Goal: Task Accomplishment & Management: Manage account settings

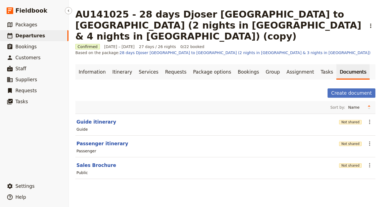
click at [38, 38] on span "Departures" at bounding box center [30, 35] width 30 height 7
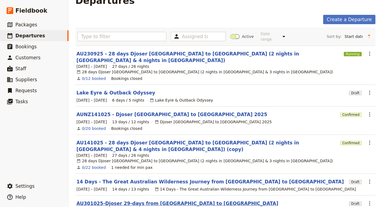
scroll to position [13, 0]
click at [139, 201] on link "AU301025-Djoser 29-days from [GEOGRAPHIC_DATA] to [GEOGRAPHIC_DATA]" at bounding box center [177, 204] width 202 height 7
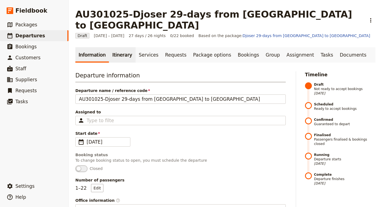
click at [120, 47] on link "Itinerary" at bounding box center [122, 54] width 26 height 15
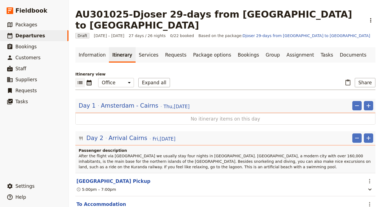
click at [120, 47] on link "Itinerary" at bounding box center [122, 54] width 26 height 15
click at [44, 35] on link "​ Departures" at bounding box center [34, 35] width 68 height 11
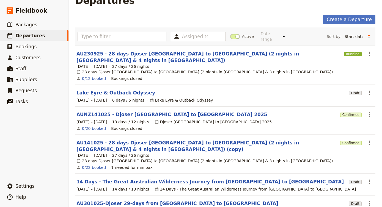
scroll to position [13, 0]
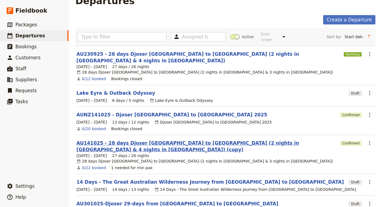
click at [142, 140] on link "AU141025 - 28 days Djoser [GEOGRAPHIC_DATA] to [GEOGRAPHIC_DATA] (2 nights in […" at bounding box center [206, 146] width 261 height 13
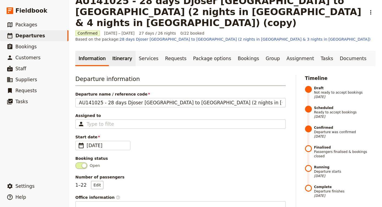
click at [117, 51] on link "Itinerary" at bounding box center [122, 58] width 26 height 15
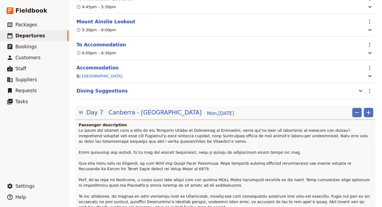
scroll to position [1627, 0]
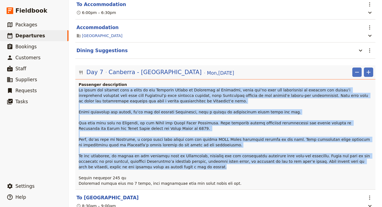
drag, startPoint x: 80, startPoint y: 48, endPoint x: 162, endPoint y: 126, distance: 112.2
click at [162, 126] on p at bounding box center [226, 136] width 294 height 99
copy span "Lo ipsum dol sitamet cons a elits do eiu Temporin Utlabo et Doloremag al Enimad…"
click at [162, 126] on p at bounding box center [226, 136] width 294 height 99
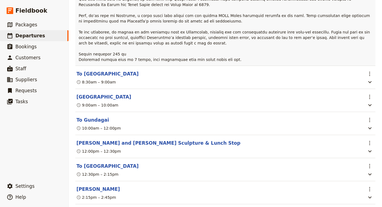
scroll to position [1753, 0]
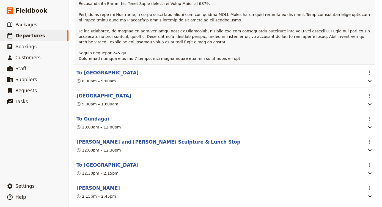
click at [97, 116] on button "To Gundagai" at bounding box center [92, 119] width 32 height 7
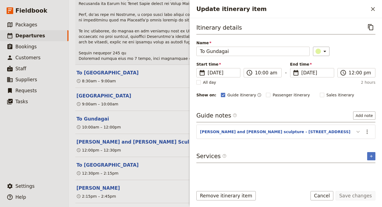
click at [358, 132] on icon "Update itinerary item" at bounding box center [358, 132] width 7 height 7
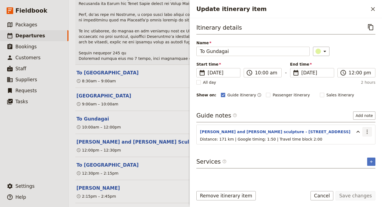
click at [367, 131] on icon "Actions" at bounding box center [367, 132] width 1 height 4
click at [362, 143] on span "Edit note" at bounding box center [356, 143] width 26 height 5
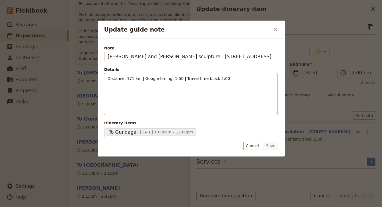
click at [239, 77] on p "Distance: 171 km | Google timing: 1:50 | Travel time block 2:00" at bounding box center [191, 78] width 166 height 5
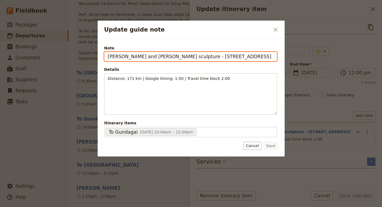
drag, startPoint x: 259, startPoint y: 59, endPoint x: 75, endPoint y: 44, distance: 184.9
click at [75, 207] on div "Update guide note ​ Note Yarri and [PERSON_NAME] sculpture - [STREET_ADDRESS] D…" at bounding box center [191, 207] width 382 height 0
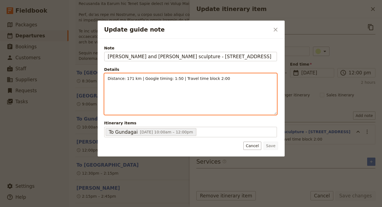
click at [216, 84] on div "Distance: 171 km | Google timing: 1:50 | Travel time block 2:00" at bounding box center [190, 94] width 172 height 41
copy span "Distance: 171 km | Google timing: 1:50 | Travel time block 2:00"
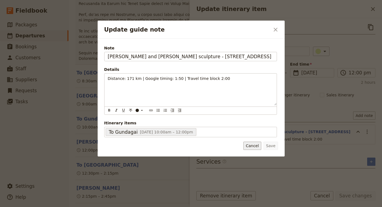
click at [257, 147] on button "Cancel" at bounding box center [252, 146] width 18 height 8
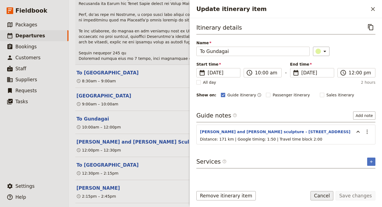
click at [324, 196] on button "Cancel" at bounding box center [321, 195] width 23 height 9
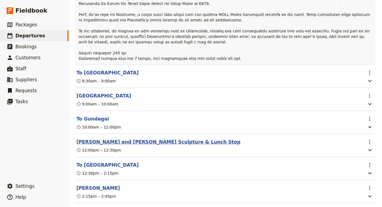
click at [170, 139] on button "[PERSON_NAME] and [PERSON_NAME] Sculpture & Lunch Stop" at bounding box center [158, 142] width 164 height 7
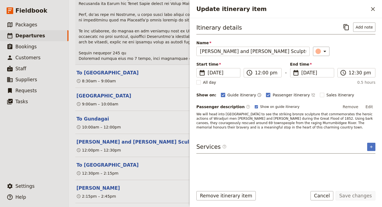
click at [288, 126] on p "We will head into [GEOGRAPHIC_DATA] to see the striking bronze sculpture that c…" at bounding box center [285, 121] width 179 height 18
click at [273, 123] on span "We will head into [GEOGRAPHIC_DATA] to see the striking bronze sculpture that c…" at bounding box center [284, 120] width 177 height 17
click at [372, 109] on button "Edit" at bounding box center [369, 107] width 12 height 8
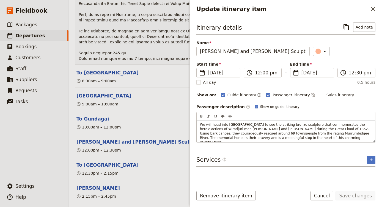
click at [293, 133] on span "We will head into [GEOGRAPHIC_DATA] to see the striking bronze sculpture that c…" at bounding box center [285, 133] width 170 height 21
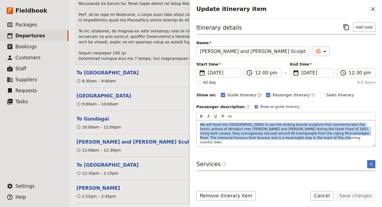
copy span "We will head into [GEOGRAPHIC_DATA] to see the striking bronze sculpture that c…"
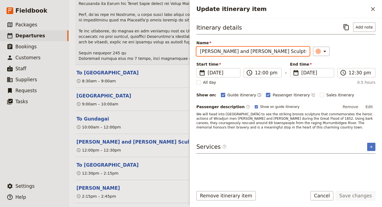
click at [237, 52] on input "[PERSON_NAME] and [PERSON_NAME] Sculpture & Lunch Stop" at bounding box center [252, 51] width 113 height 9
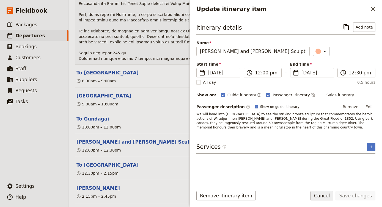
click at [331, 194] on button "Cancel" at bounding box center [321, 195] width 23 height 9
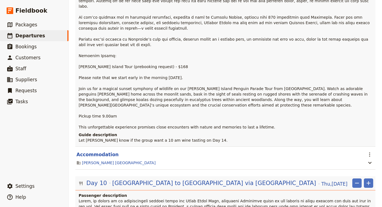
scroll to position [2516, 0]
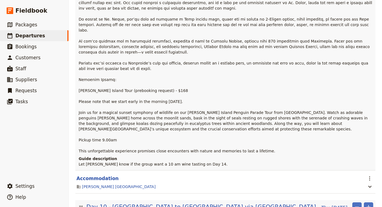
click at [118, 100] on span "Please note that we start early in the morning [DATE]. Join us for a magical su…" at bounding box center [224, 127] width 290 height 54
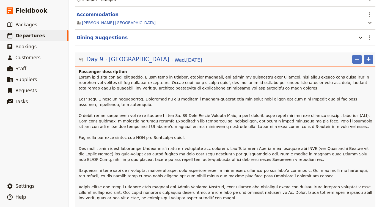
scroll to position [2326, 0]
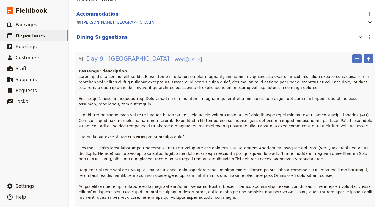
click at [123, 55] on span "[GEOGRAPHIC_DATA]" at bounding box center [139, 59] width 61 height 8
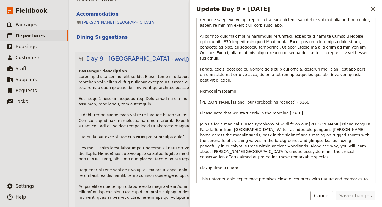
scroll to position [298, 0]
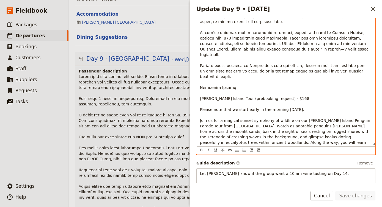
click at [235, 126] on span "Please note that we start early in the morning [DATE]. Join us for a magical su…" at bounding box center [286, 146] width 172 height 76
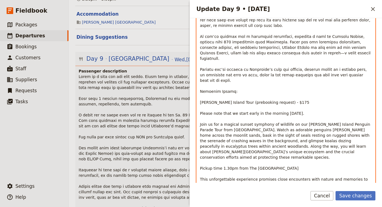
scroll to position [294, 0]
click at [315, 111] on span "Please note that we start early in the morning [DATE]. Join us for a magical su…" at bounding box center [286, 149] width 172 height 76
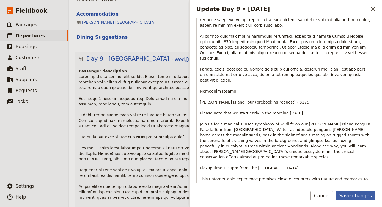
click at [358, 195] on button "Save changes" at bounding box center [355, 195] width 40 height 9
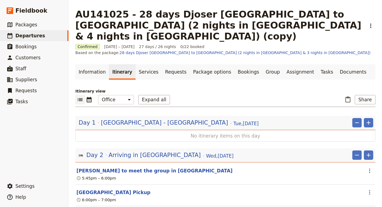
scroll to position [0, 0]
click at [373, 23] on icon "Actions" at bounding box center [370, 26] width 7 height 7
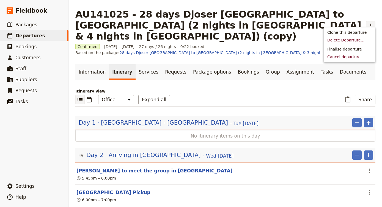
click at [371, 23] on icon "Actions" at bounding box center [370, 26] width 7 height 7
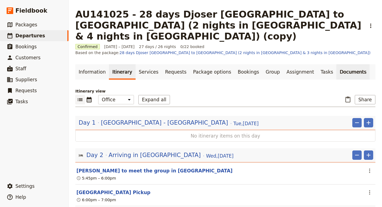
click at [337, 64] on link "Documents" at bounding box center [352, 71] width 33 height 15
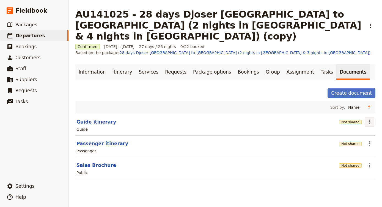
click at [369, 119] on icon "Actions" at bounding box center [369, 122] width 7 height 7
click at [357, 121] on span "Share" at bounding box center [353, 122] width 33 height 5
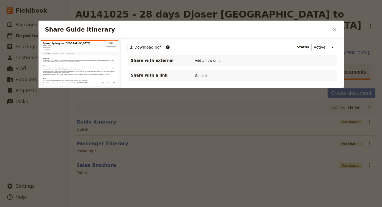
click at [145, 39] on div "​ Download pdf Status Active Inactive Share with external Add a new email Share…" at bounding box center [232, 97] width 223 height 117
click at [145, 49] on span "Download pdf" at bounding box center [147, 47] width 27 height 5
click at [330, 25] on div "Share Guide itinerary ​" at bounding box center [190, 30] width 305 height 18
click at [333, 28] on icon "Close dialog" at bounding box center [335, 30] width 4 height 4
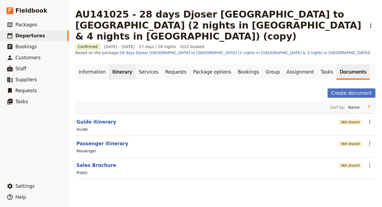
click at [116, 64] on link "Itinerary" at bounding box center [122, 71] width 26 height 15
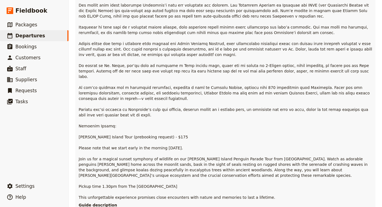
scroll to position [2470, 0]
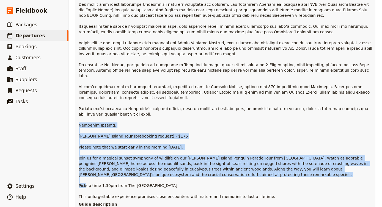
drag, startPoint x: 79, startPoint y: 82, endPoint x: 214, endPoint y: 144, distance: 148.6
click at [214, 144] on p "[PERSON_NAME] Island Tour (prebooking request) - $175 Please note that we start…" at bounding box center [226, 64] width 294 height 269
copy p "Optional Extras: [PERSON_NAME] Island Tour (prebooking request) - $175 Please n…"
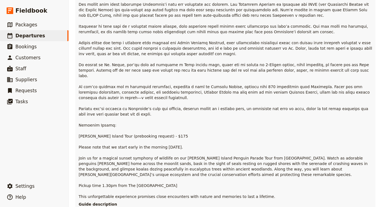
click at [155, 107] on p "[PERSON_NAME] Island Tour (prebooking request) - $175 Please note that we start…" at bounding box center [226, 64] width 294 height 269
click at [155, 145] on span "Please note that we start early in the morning [DATE]. Join us for a magical su…" at bounding box center [224, 172] width 290 height 54
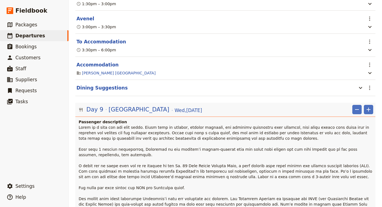
scroll to position [2275, 0]
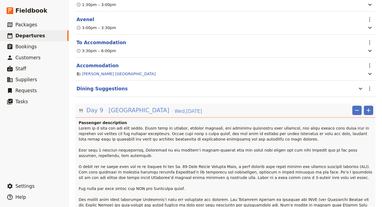
click at [175, 108] on span "[DATE]" at bounding box center [188, 111] width 27 height 7
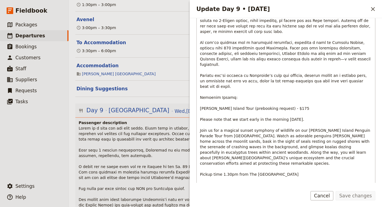
scroll to position [290, 0]
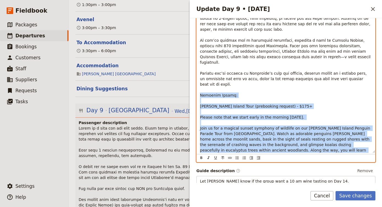
drag, startPoint x: 287, startPoint y: 135, endPoint x: 198, endPoint y: 64, distance: 114.7
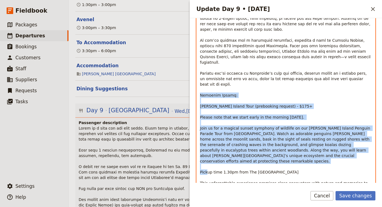
copy p "Optional Extras: [PERSON_NAME] Island Tour (prebooking request) - $175+ Please …"
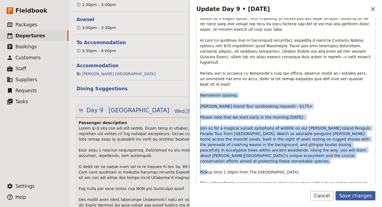
click at [357, 193] on button "Save changes" at bounding box center [355, 195] width 40 height 9
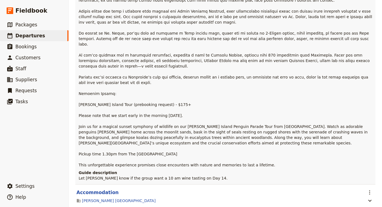
scroll to position [2610, 0]
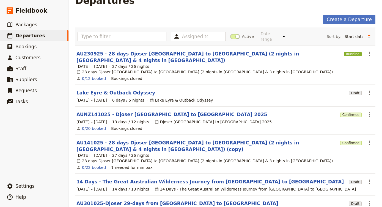
scroll to position [13, 0]
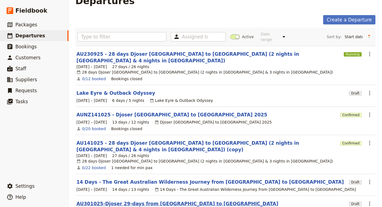
click at [140, 201] on link "AU301025-Djoser 29-days from [GEOGRAPHIC_DATA] to [GEOGRAPHIC_DATA]" at bounding box center [177, 204] width 202 height 7
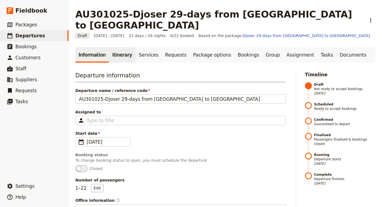
click at [120, 47] on link "Itinerary" at bounding box center [122, 54] width 26 height 15
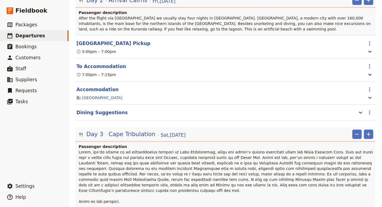
scroll to position [137, 0]
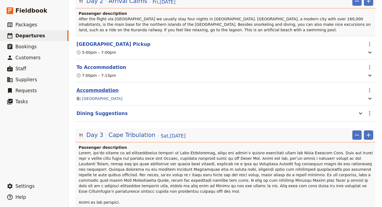
click at [100, 87] on button "Accommodation" at bounding box center [97, 90] width 42 height 7
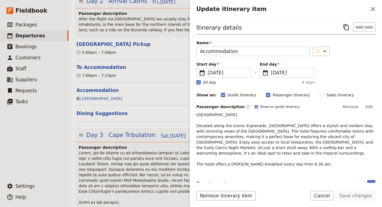
click at [130, 151] on span at bounding box center [226, 178] width 295 height 54
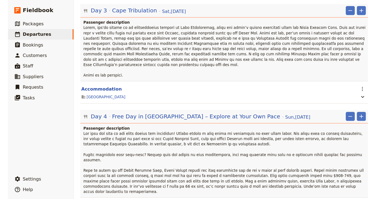
scroll to position [5653, 0]
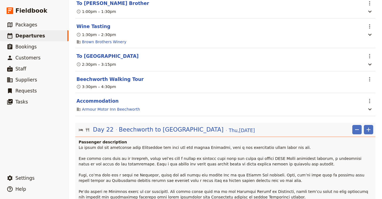
click at [164, 145] on p at bounding box center [226, 191] width 294 height 93
click at [164, 125] on span "Beechworth to [GEOGRAPHIC_DATA]" at bounding box center [171, 129] width 104 height 8
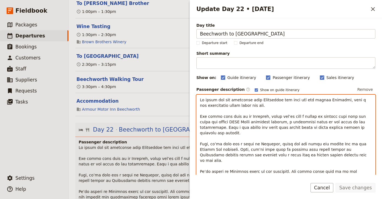
click at [258, 111] on p "Update Day 22 • 20 Nov" at bounding box center [286, 168] width 172 height 143
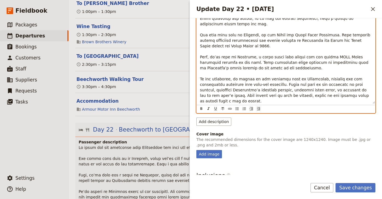
scroll to position [104, 0]
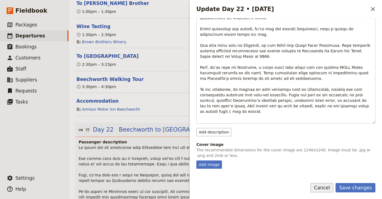
click at [322, 186] on button "Cancel" at bounding box center [321, 187] width 23 height 9
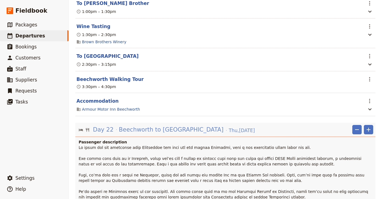
click at [175, 125] on span "Beechworth to [GEOGRAPHIC_DATA]" at bounding box center [171, 129] width 104 height 8
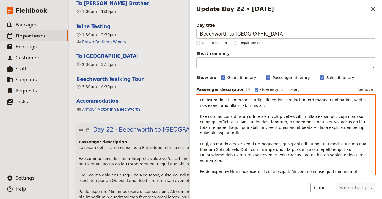
click at [310, 129] on span "Update Day 22 • 20 Nov" at bounding box center [284, 169] width 168 height 142
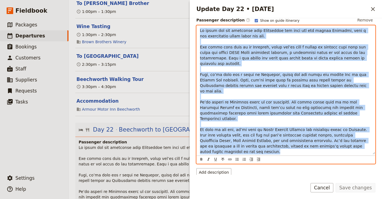
scroll to position [66, 0]
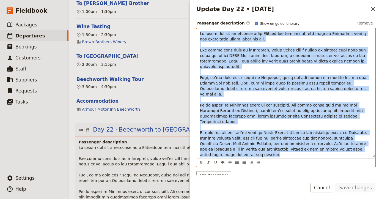
drag, startPoint x: 219, startPoint y: 135, endPoint x: 197, endPoint y: 35, distance: 101.9
click at [197, 35] on div "Update Day 22 • 20 Nov" at bounding box center [286, 93] width 178 height 129
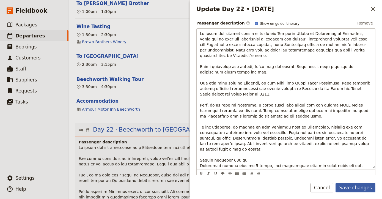
click at [349, 183] on button "Save changes" at bounding box center [355, 187] width 40 height 9
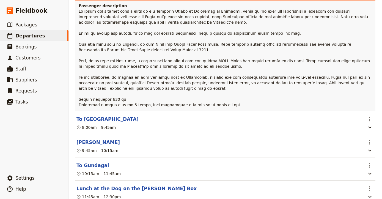
scroll to position [5789, 0]
click at [86, 162] on button "To Gundagai" at bounding box center [92, 165] width 32 height 7
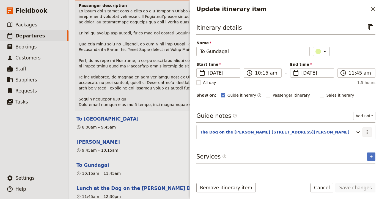
click at [370, 129] on button "​" at bounding box center [366, 131] width 9 height 9
click at [362, 142] on span "Edit note" at bounding box center [356, 143] width 26 height 5
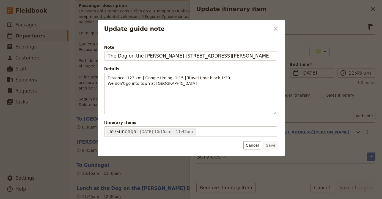
drag, startPoint x: 255, startPoint y: 56, endPoint x: 90, endPoint y: 43, distance: 165.4
click at [90, 199] on div "Update guide note ​ Note The Dog on the Tucker Box, 37 Annie Pyers Dr, Gundagai…" at bounding box center [191, 199] width 382 height 0
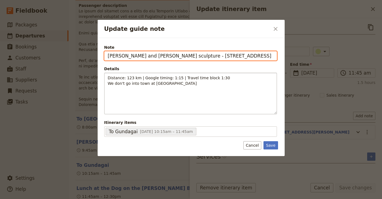
type input "[PERSON_NAME] and [PERSON_NAME] sculpture - [STREET_ADDRESS]"
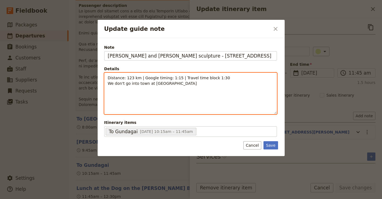
click at [202, 90] on div "Distance: 123 km | Google timing: 1:15 | Travel time block 1:30 We don't go int…" at bounding box center [190, 93] width 172 height 41
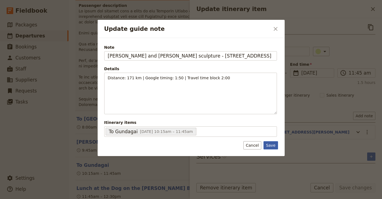
click at [275, 144] on button "Save" at bounding box center [270, 145] width 14 height 8
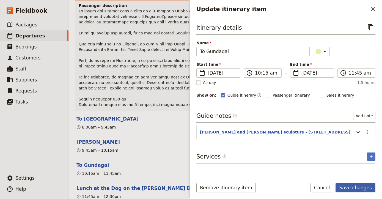
click at [353, 186] on button "Save changes" at bounding box center [355, 187] width 40 height 9
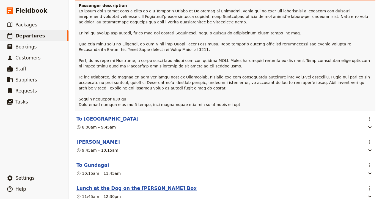
click at [123, 185] on button "Lunch at the Dog on the [PERSON_NAME] Box" at bounding box center [136, 188] width 120 height 7
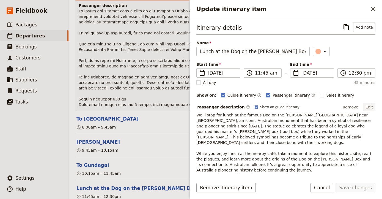
click at [368, 108] on button "Edit" at bounding box center [369, 107] width 12 height 8
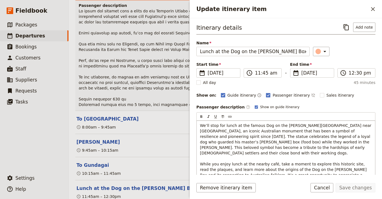
click at [234, 124] on span "We’ll stop for lunch at the famous Dog on the Tucker Box near Gundagai, an icon…" at bounding box center [286, 152] width 173 height 59
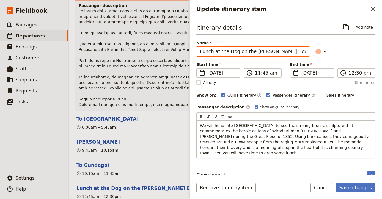
click at [269, 53] on input "Lunch at the Dog on the [PERSON_NAME] Box" at bounding box center [252, 51] width 113 height 9
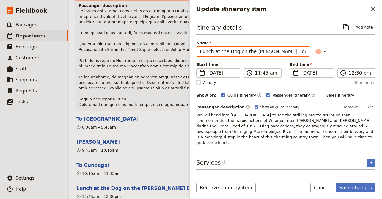
paste input "[PERSON_NAME] and [PERSON_NAME] Sculpture & Lunch Stop"
type input "[PERSON_NAME] and [PERSON_NAME] Sculpture & Lunch Stop"
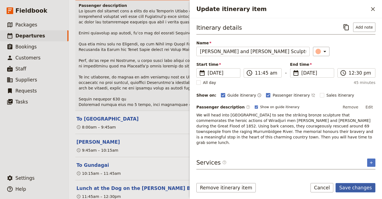
click at [350, 188] on button "Save changes" at bounding box center [355, 187] width 40 height 9
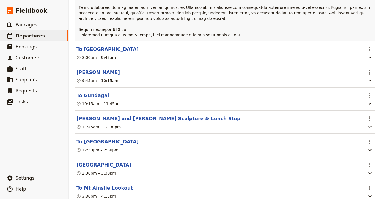
scroll to position [5857, 0]
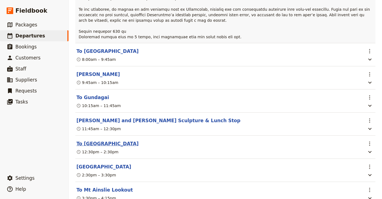
click at [90, 140] on button "To [GEOGRAPHIC_DATA]" at bounding box center [107, 143] width 62 height 7
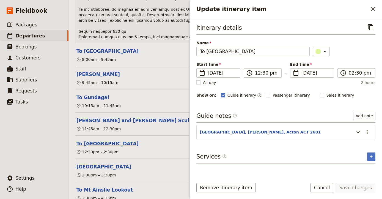
click at [90, 140] on button "To [GEOGRAPHIC_DATA]" at bounding box center [107, 143] width 62 height 7
click at [326, 186] on button "Cancel" at bounding box center [321, 187] width 23 height 9
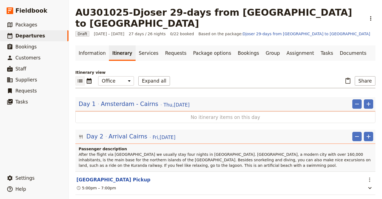
scroll to position [3, 0]
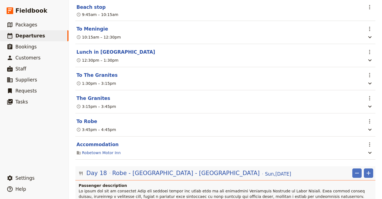
scroll to position [4069, 0]
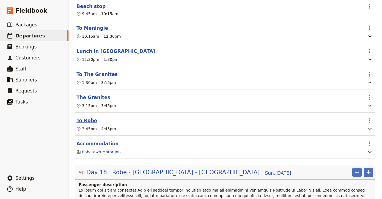
click at [83, 117] on button "To Robe" at bounding box center [86, 120] width 21 height 7
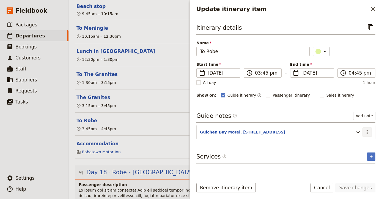
click at [365, 130] on icon "Actions" at bounding box center [367, 132] width 7 height 7
click at [363, 143] on span "Edit note" at bounding box center [356, 143] width 26 height 5
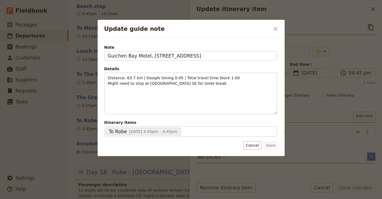
drag, startPoint x: 241, startPoint y: 53, endPoint x: 249, endPoint y: 48, distance: 9.0
click at [249, 48] on label "Note Guichen Bay Motel, 42-44 Victoria St, Robe SA 5276" at bounding box center [190, 52] width 173 height 14
click at [249, 51] on input "Guichen Bay Motel, [STREET_ADDRESS]" at bounding box center [190, 55] width 173 height 9
drag, startPoint x: 233, startPoint y: 55, endPoint x: 152, endPoint y: 56, distance: 80.3
click at [152, 56] on input "Guichen Bay Motel, [STREET_ADDRESS]" at bounding box center [190, 55] width 173 height 9
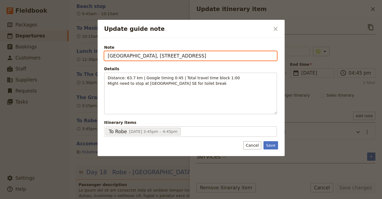
click at [153, 56] on input "Guichen Bay Motel, 414 Main Rd, Robe SA 527" at bounding box center [190, 55] width 173 height 9
drag, startPoint x: 147, startPoint y: 57, endPoint x: 101, endPoint y: 56, distance: 46.7
click at [101, 56] on div "Note Guichen Bay Motel, 14 Main Rd, Robe SA 527 Details Distance: 63.7 km | Goo…" at bounding box center [191, 97] width 187 height 118
type input "Robe Motor Inn, 14 Main Rd, Robe SA 527"
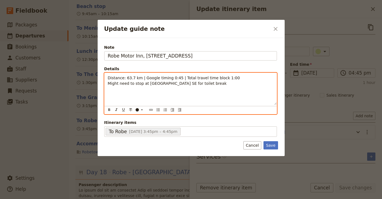
click at [158, 92] on div "Distance: 63.7 km | Google timing 0:45 | Total travel time block 1:00 Might nee…" at bounding box center [190, 89] width 172 height 32
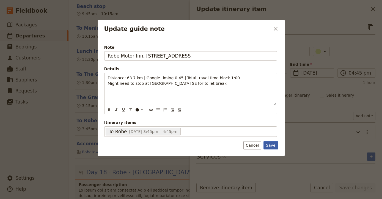
click at [273, 144] on button "Save" at bounding box center [270, 145] width 14 height 8
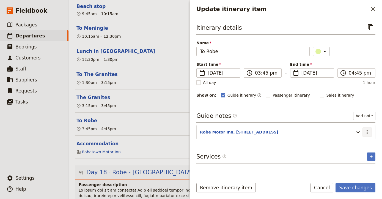
click at [368, 134] on icon "Actions" at bounding box center [367, 132] width 7 height 7
click at [358, 144] on span "Edit note" at bounding box center [351, 143] width 17 height 5
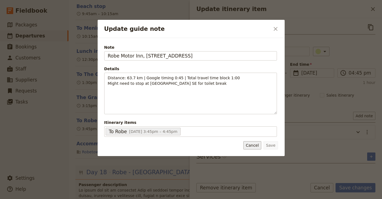
click at [250, 145] on button "Cancel" at bounding box center [252, 145] width 18 height 8
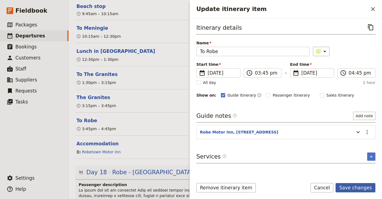
click at [361, 188] on button "Save changes" at bounding box center [355, 187] width 40 height 9
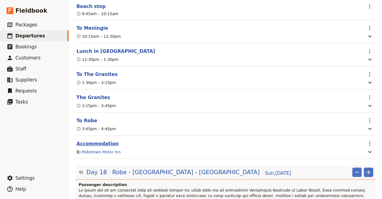
click at [91, 140] on button "Accommodation" at bounding box center [97, 143] width 42 height 7
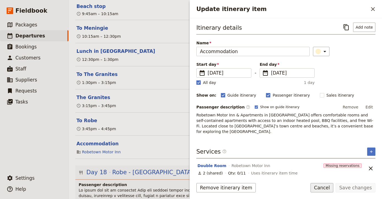
click at [325, 187] on button "Cancel" at bounding box center [321, 187] width 23 height 9
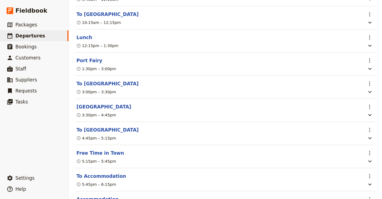
scroll to position [4448, 0]
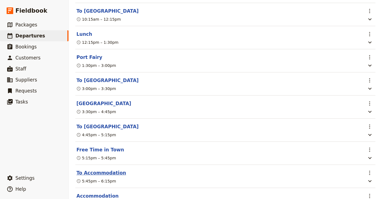
click at [100, 169] on button "To Accommodation" at bounding box center [100, 172] width 49 height 7
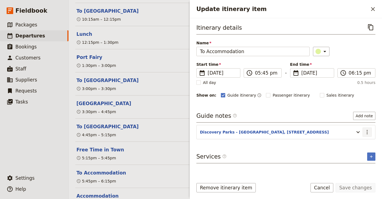
click at [366, 131] on icon "Actions" at bounding box center [367, 132] width 7 height 7
click at [355, 145] on span "Edit note" at bounding box center [351, 143] width 17 height 5
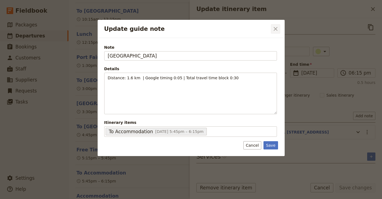
type input "Mid City"
click at [275, 31] on icon "Close dialog" at bounding box center [275, 29] width 7 height 7
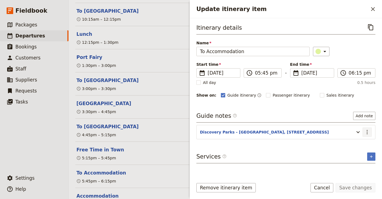
click at [368, 133] on icon "Actions" at bounding box center [367, 132] width 7 height 7
click at [362, 145] on span "Edit note" at bounding box center [356, 143] width 26 height 5
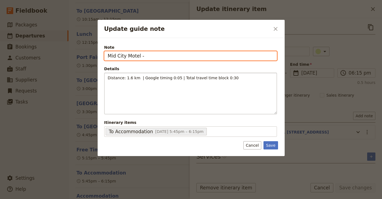
paste input "525 Raglan Parade, Warrnambool VIC 3280"
type input "Mid City Motel - 525 Raglan Parade, Warrnambool VIC 3280"
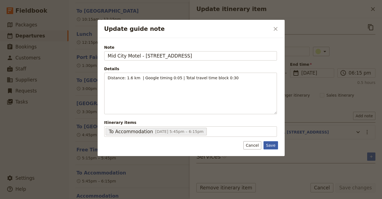
click at [273, 144] on button "Save" at bounding box center [270, 145] width 14 height 8
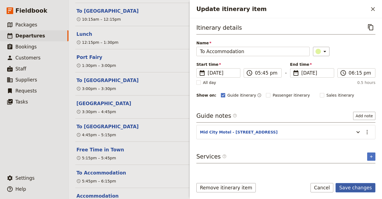
click at [349, 187] on button "Save changes" at bounding box center [355, 187] width 40 height 9
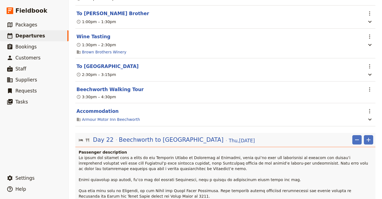
scroll to position [5642, 0]
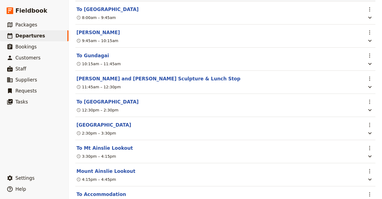
scroll to position [5900, 0]
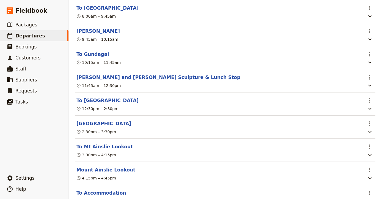
click at [99, 92] on section "To Canberra ​ 12:30pm – 2:30pm" at bounding box center [225, 103] width 300 height 23
click at [98, 97] on button "To [GEOGRAPHIC_DATA]" at bounding box center [107, 100] width 62 height 7
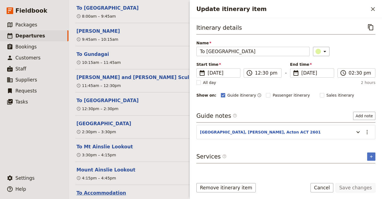
click at [108, 189] on button "To Accommodation" at bounding box center [100, 192] width 49 height 7
click at [364, 134] on icon "Actions" at bounding box center [367, 132] width 7 height 7
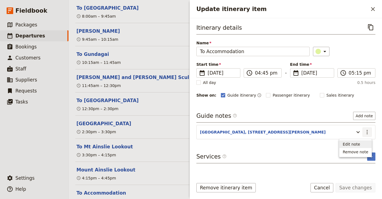
click at [356, 143] on span "Edit note" at bounding box center [351, 143] width 17 height 5
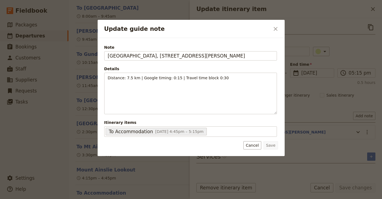
drag, startPoint x: 167, startPoint y: 54, endPoint x: 64, endPoint y: 53, distance: 102.8
click at [64, 199] on div "Update guide note ​ Note Mantra MacArthur Canberra, 219 Northbourne Ave, Turner…" at bounding box center [191, 199] width 382 height 0
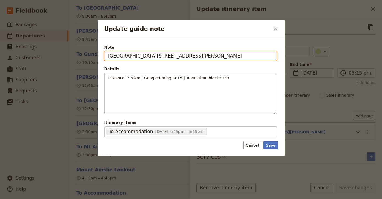
drag, startPoint x: 248, startPoint y: 57, endPoint x: 161, endPoint y: 56, distance: 87.2
click at [161, 56] on input "Canberra Crowne Plaza, 219 Northbourne Ave, Turner ACT 2612" at bounding box center [190, 55] width 173 height 9
paste input "1 Binara St, Canberra ACT 2601"
type input "Canberra Crowne Plaza, 1 Binara St, Canberra ACT 2601"
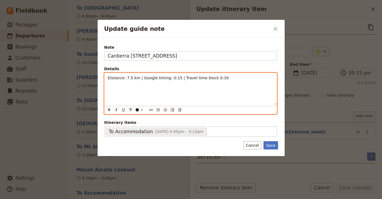
click at [130, 76] on span "Distance: 7.5 km | Google timing: 0:15 | Travel time block 0:30" at bounding box center [168, 78] width 121 height 4
click at [222, 79] on p "Distance: 3.6 km | Google timing: 0:15 | Travel time block 0:30" at bounding box center [191, 77] width 166 height 5
click at [175, 78] on span "Distance: 3.6 km | Google timing: 0:15 | Travel time block 0:15" at bounding box center [168, 78] width 121 height 4
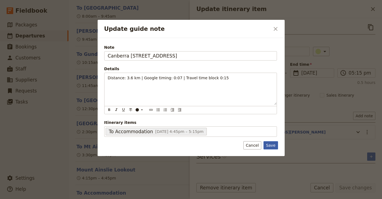
click at [270, 146] on button "Save" at bounding box center [270, 145] width 14 height 8
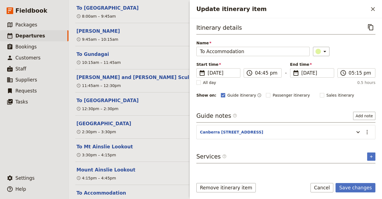
click at [270, 146] on div "Itinerary details ​ Name To Accommodation ​ Start time ​ 20 Nov 2025 20/11/2025…" at bounding box center [285, 99] width 179 height 152
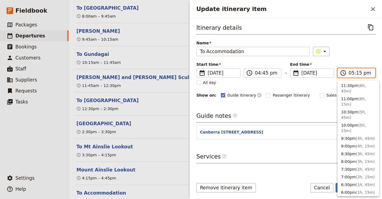
click at [359, 76] on input "05:15 pm" at bounding box center [360, 73] width 23 height 7
type input "05:00 pm"
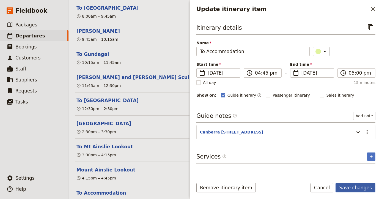
click at [357, 186] on button "Save changes" at bounding box center [355, 187] width 40 height 9
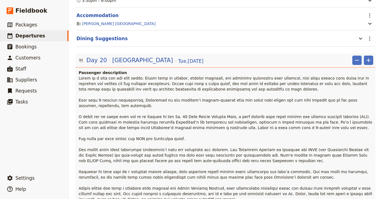
scroll to position [4993, 0]
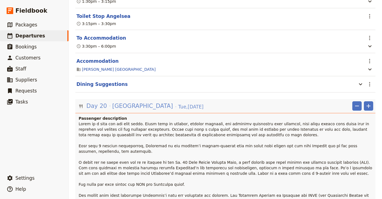
drag, startPoint x: 162, startPoint y: 46, endPoint x: 125, endPoint y: 49, distance: 37.3
click at [125, 101] on div "Day 20 Melbourne Tue , 18 Nov 2025" at bounding box center [145, 105] width 118 height 9
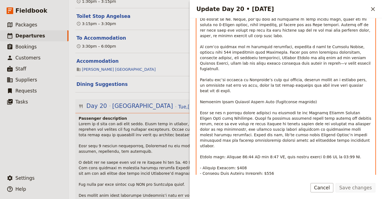
scroll to position [283, 0]
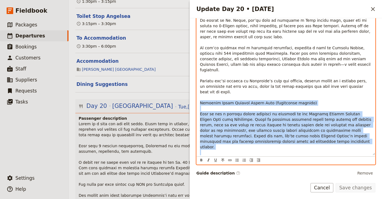
drag, startPoint x: 275, startPoint y: 136, endPoint x: 201, endPoint y: 69, distance: 99.5
click at [201, 69] on p "Update Day 20 • 18 Nov" at bounding box center [286, 3] width 172 height 379
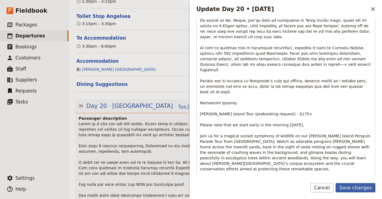
click at [359, 186] on button "Save changes" at bounding box center [355, 187] width 40 height 9
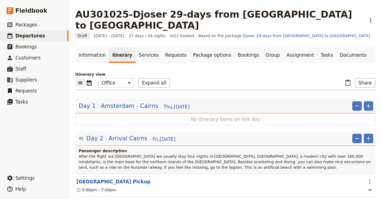
scroll to position [0, 0]
click at [44, 34] on link "​ Departures" at bounding box center [34, 35] width 68 height 11
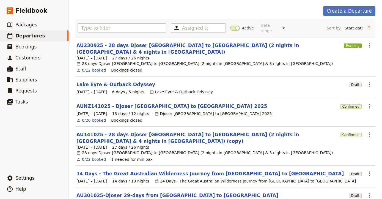
scroll to position [22, 0]
